Goal: Navigation & Orientation: Find specific page/section

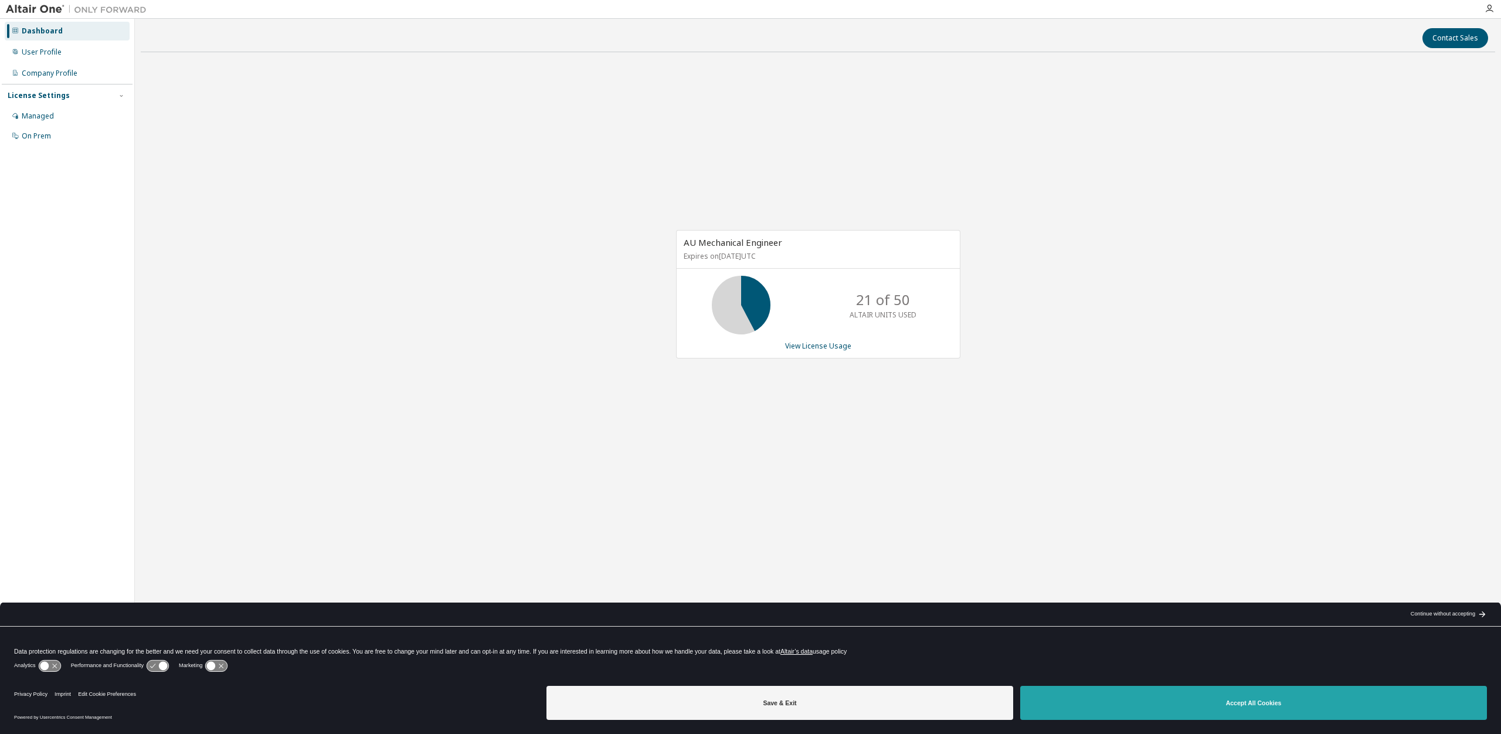
click at [1207, 700] on button "Accept All Cookies" at bounding box center [1253, 702] width 467 height 34
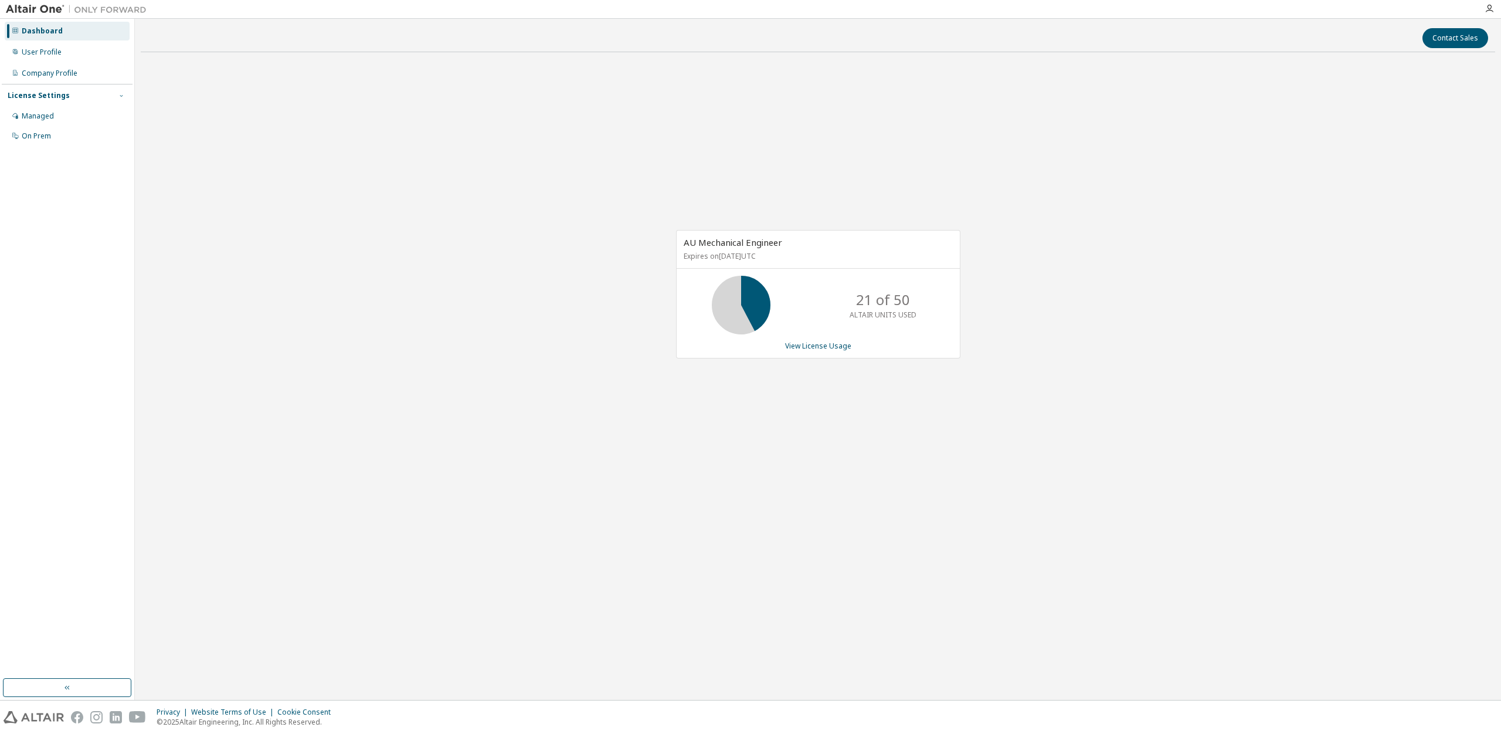
click at [121, 97] on icon "button" at bounding box center [121, 95] width 7 height 7
click at [57, 113] on div "Managed" at bounding box center [67, 116] width 125 height 19
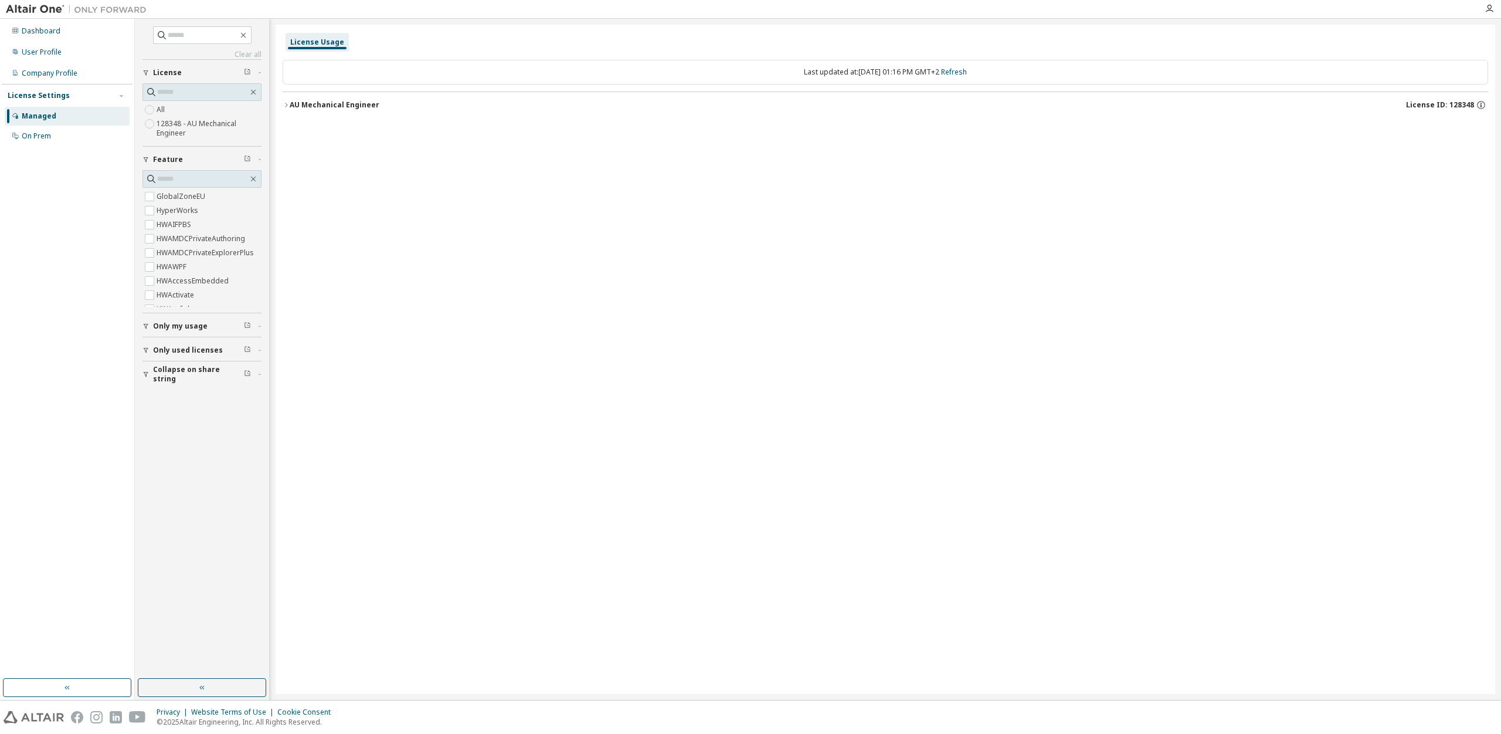
click at [181, 123] on label "128348 - AU Mechanical Engineer" at bounding box center [209, 128] width 105 height 23
click at [286, 105] on icon "button" at bounding box center [286, 104] width 7 height 7
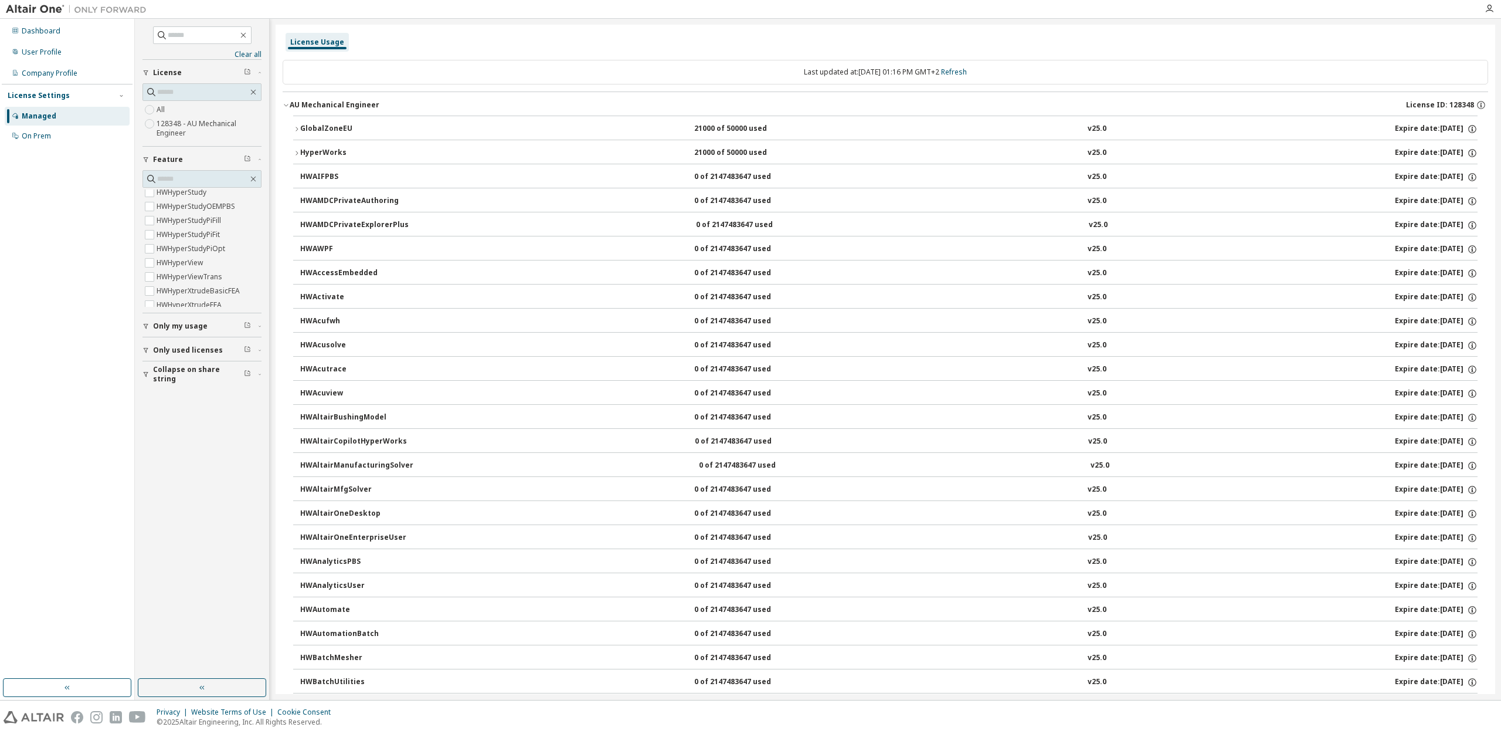
scroll to position [1182, 0]
click at [33, 134] on div "On Prem" at bounding box center [36, 135] width 29 height 9
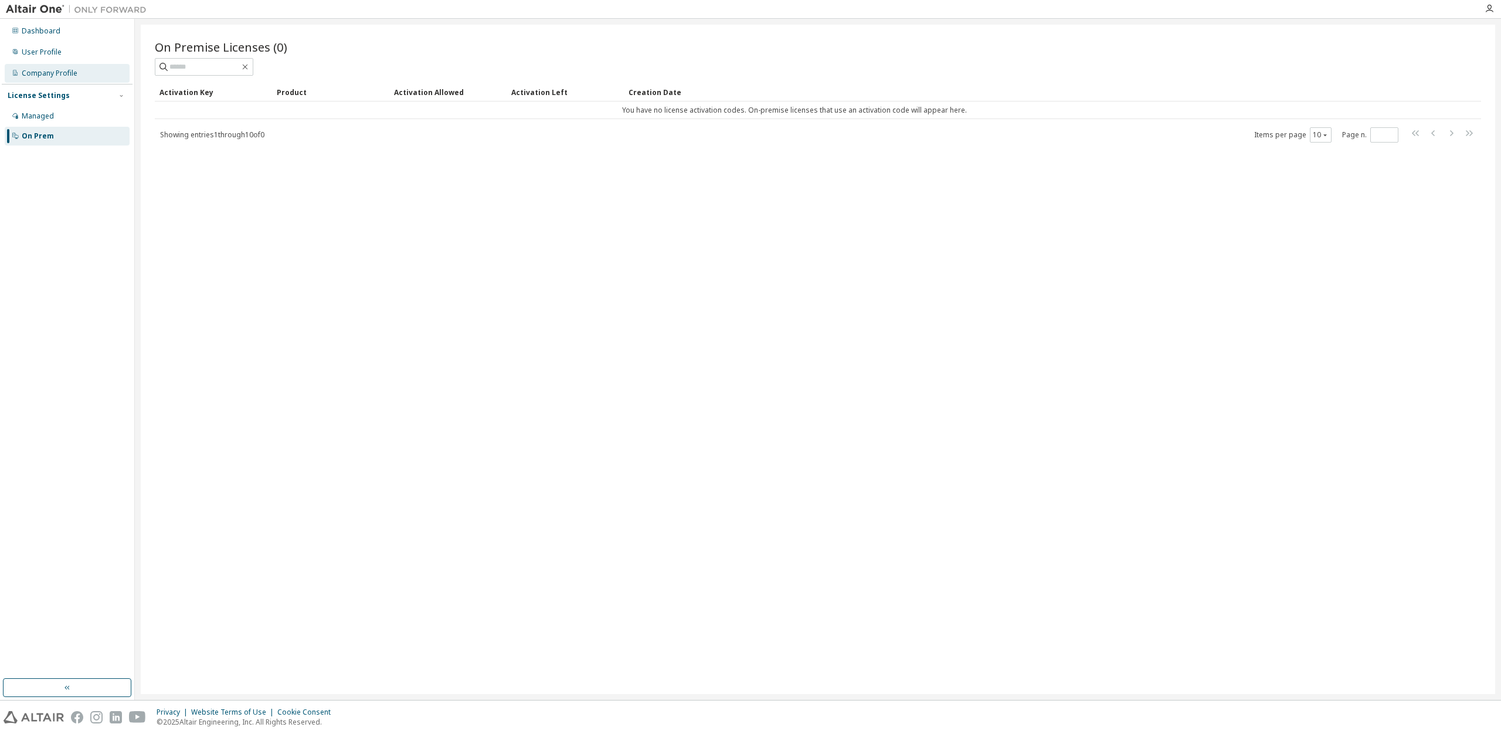
click at [45, 69] on div "Company Profile" at bounding box center [67, 73] width 125 height 19
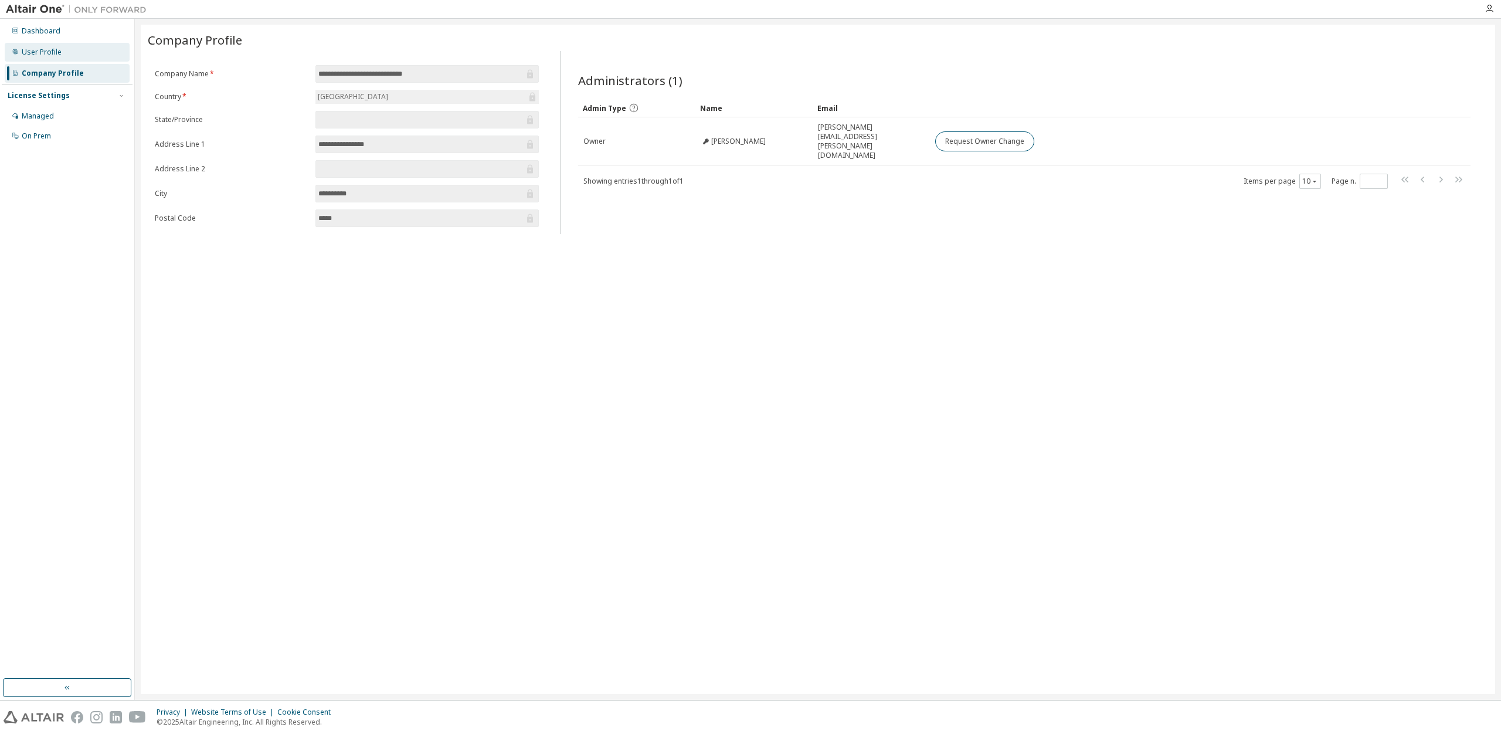
click at [35, 47] on div "User Profile" at bounding box center [42, 51] width 40 height 9
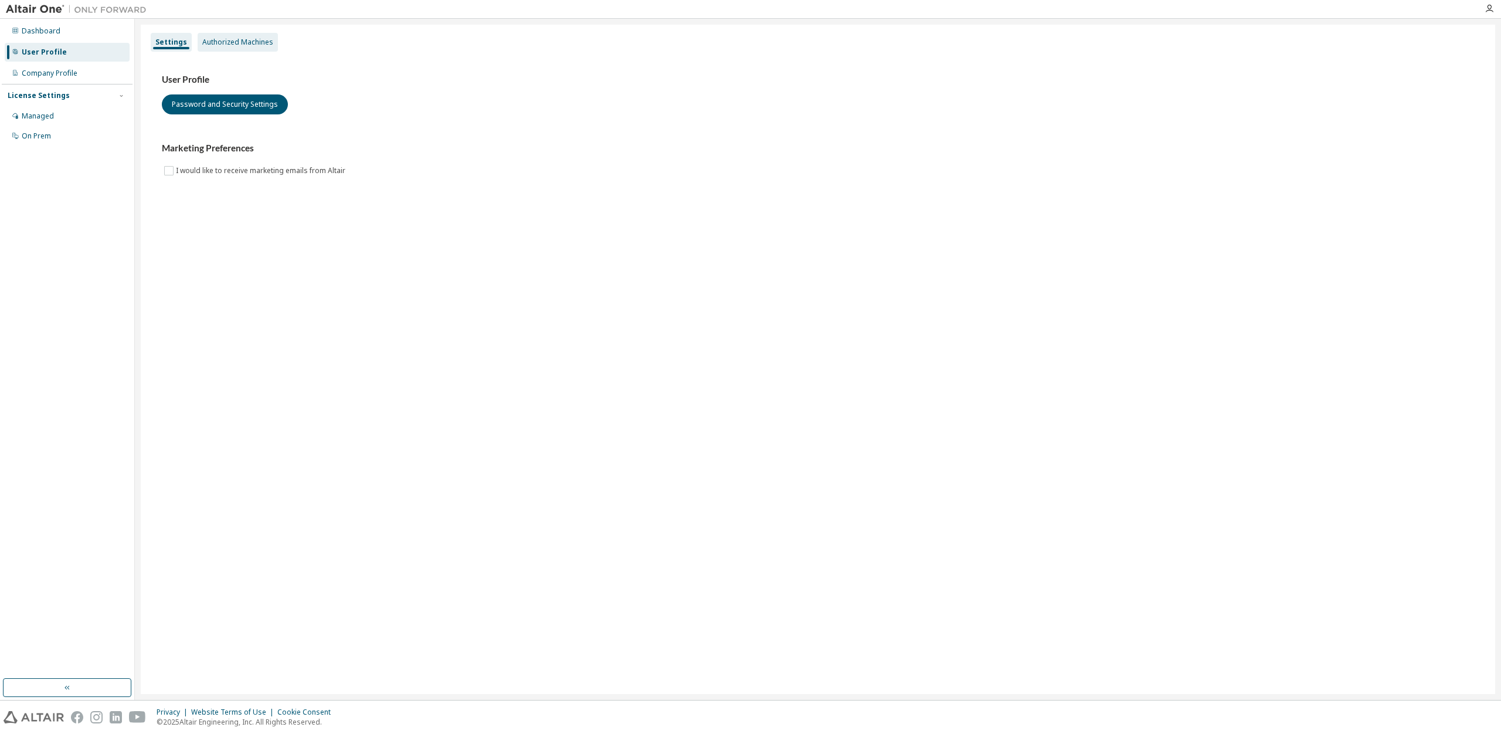
click at [211, 45] on div "Authorized Machines" at bounding box center [237, 42] width 71 height 9
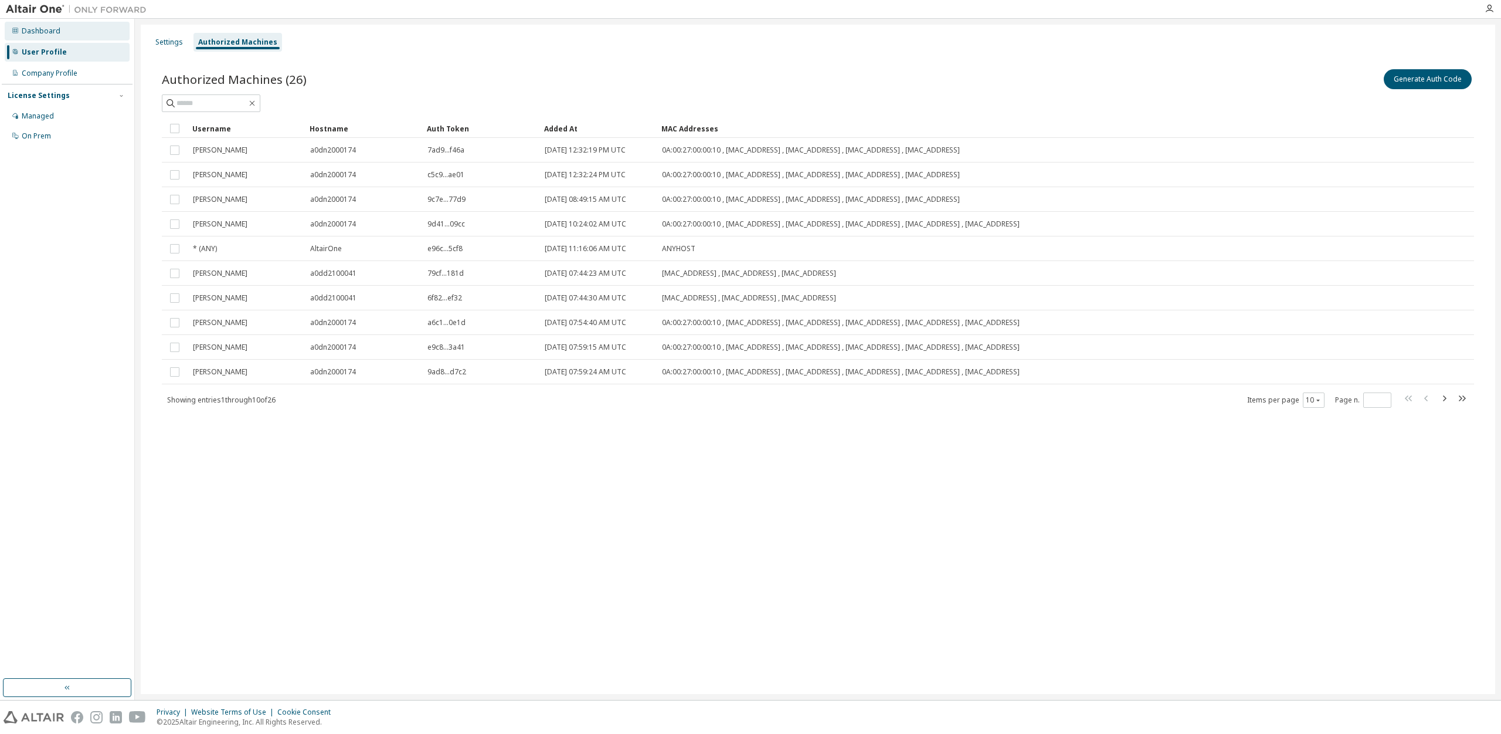
click at [28, 29] on div "Dashboard" at bounding box center [41, 30] width 39 height 9
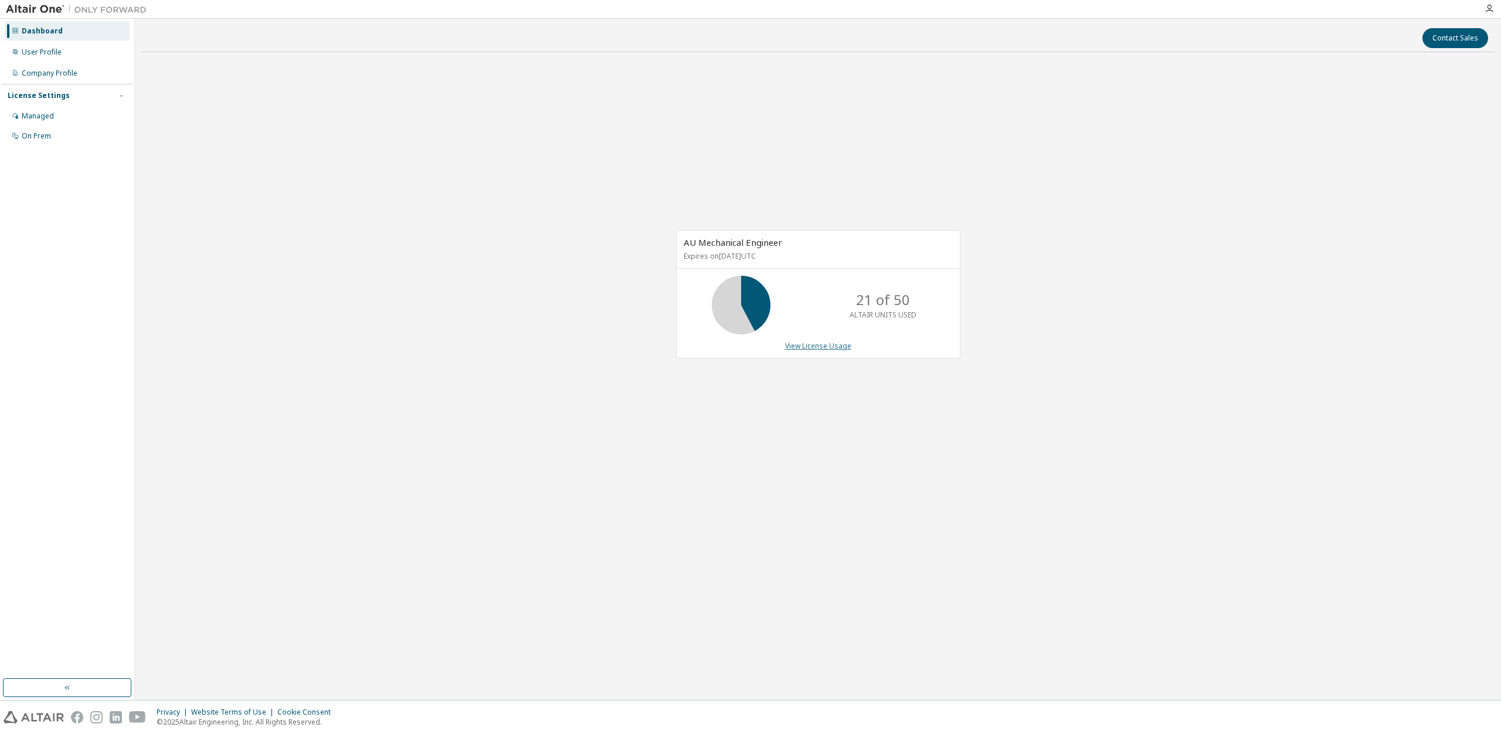
click at [814, 344] on link "View License Usage" at bounding box center [818, 346] width 66 height 10
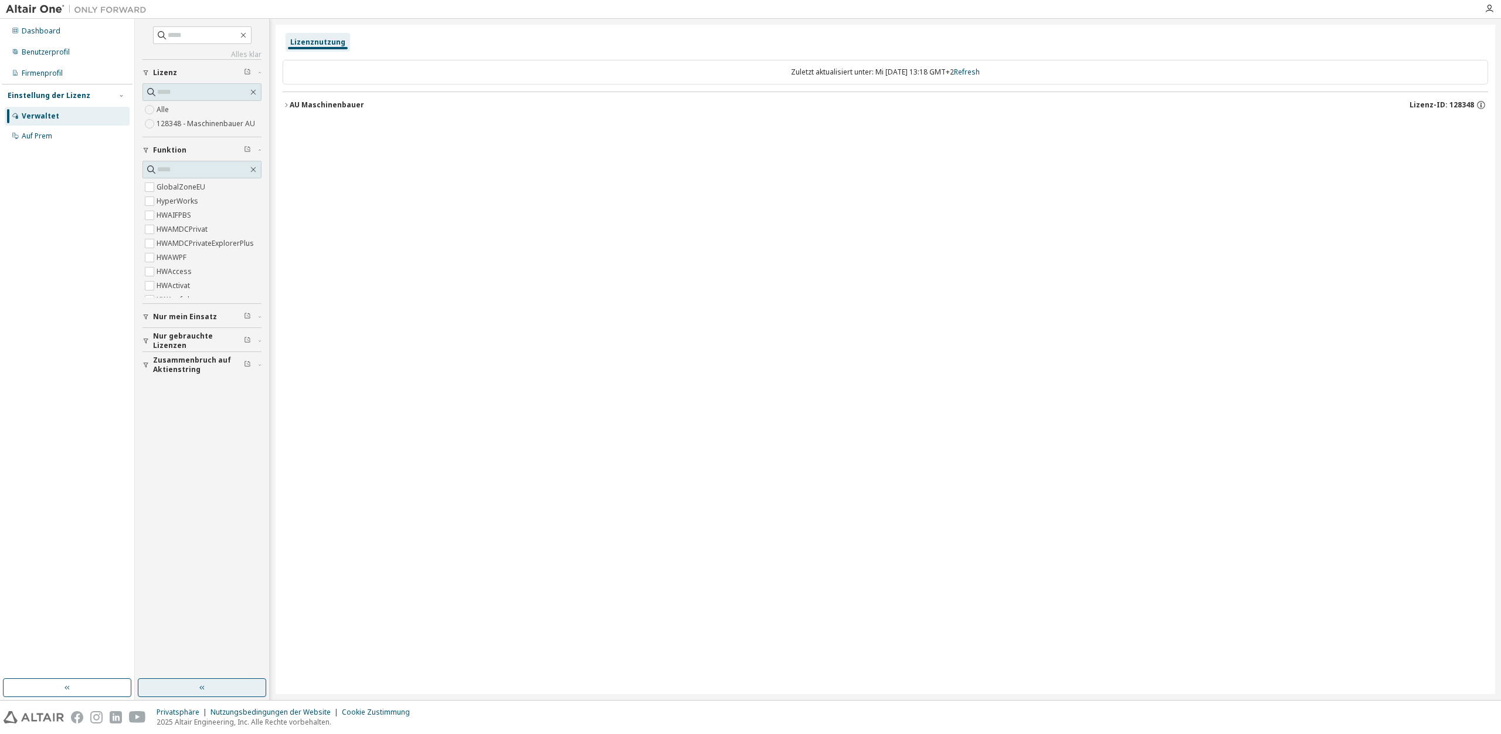
click at [168, 683] on button "button" at bounding box center [202, 687] width 128 height 19
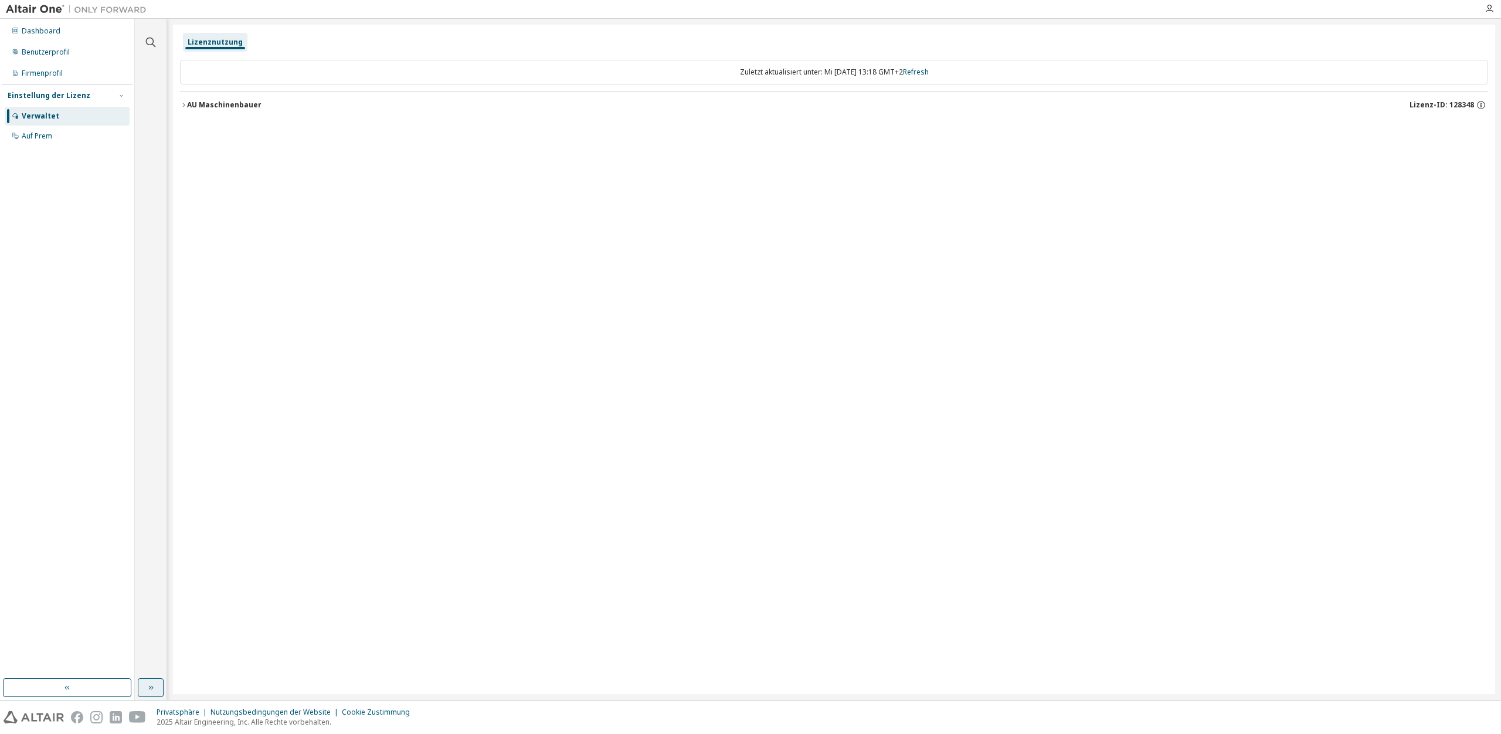
click at [151, 687] on icon "button" at bounding box center [150, 687] width 9 height 9
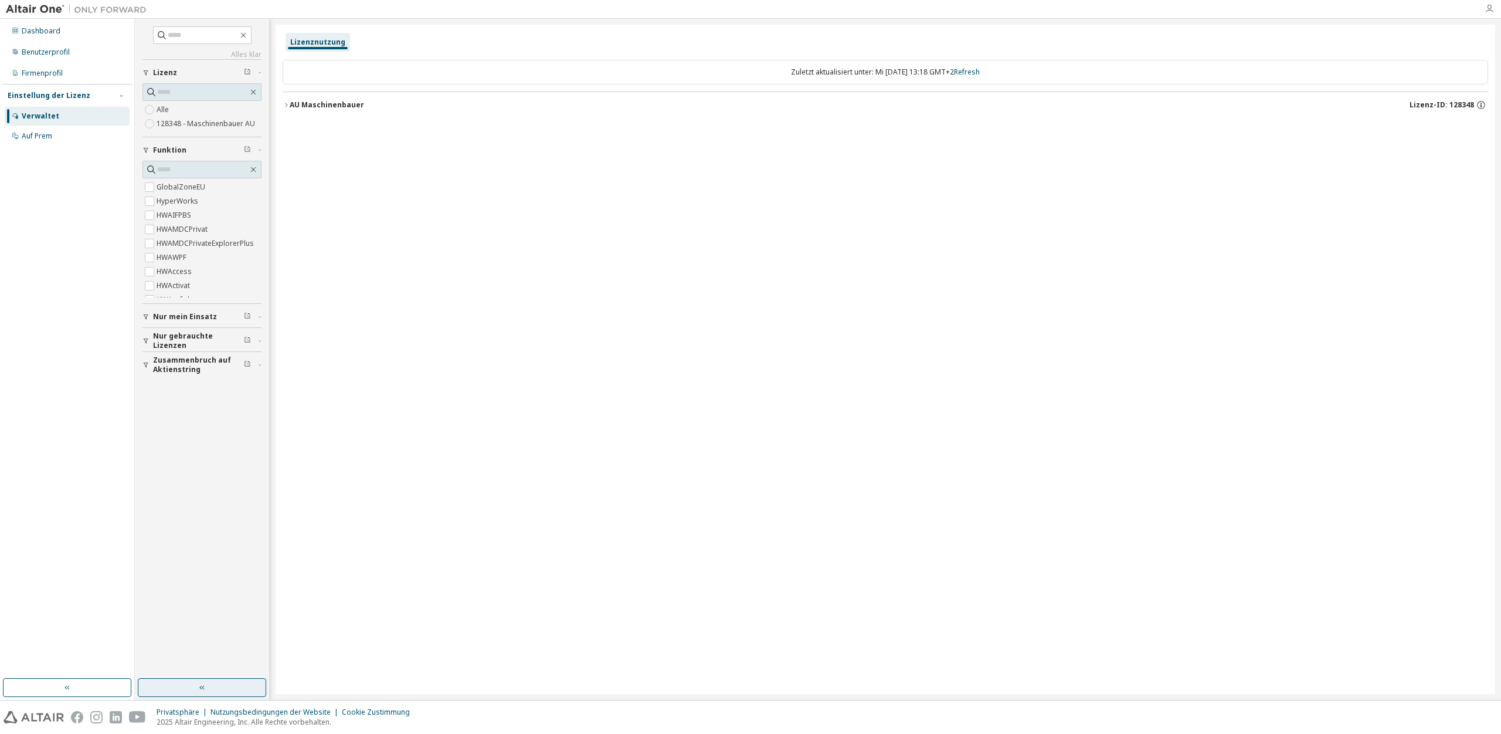
click at [1488, 9] on icon "button" at bounding box center [1489, 8] width 9 height 9
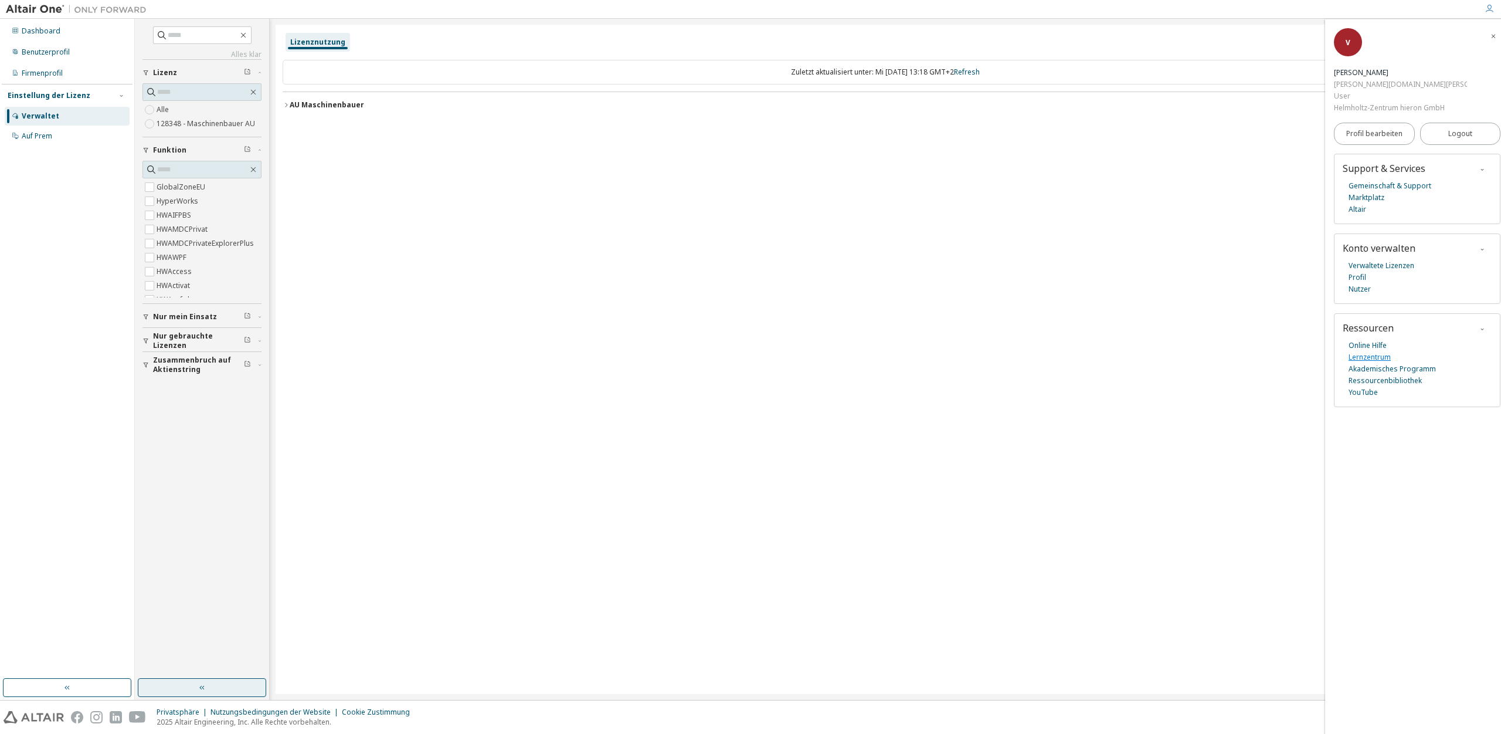
click at [1360, 351] on link "Lernzentrum" at bounding box center [1370, 357] width 42 height 12
click at [392, 320] on div "Lizenznutzung Zuletzt aktualisiert unter: Mi 2025-09-10 13:18 GMT+2 Refresh AU …" at bounding box center [886, 359] width 1220 height 669
click at [1362, 351] on link "Lernzentrum" at bounding box center [1370, 357] width 42 height 12
click at [1357, 386] on link "YouTube" at bounding box center [1363, 392] width 29 height 12
